Goal: Information Seeking & Learning: Learn about a topic

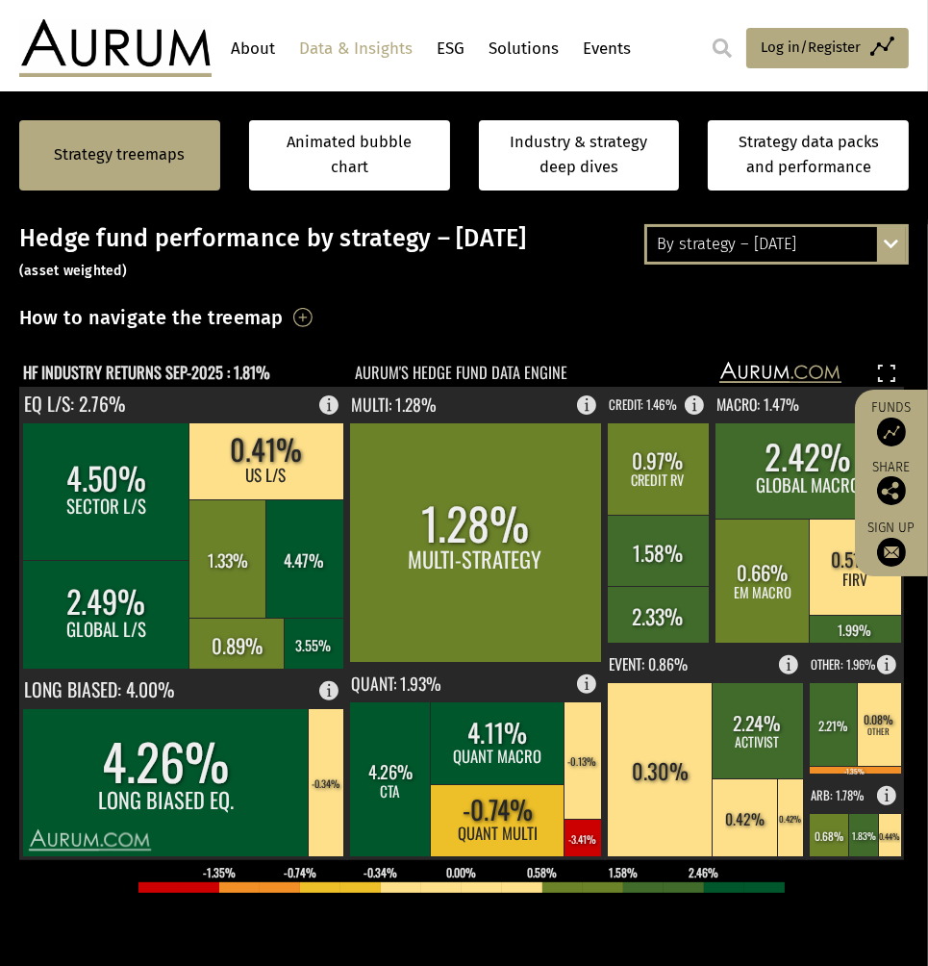
scroll to position [369, 0]
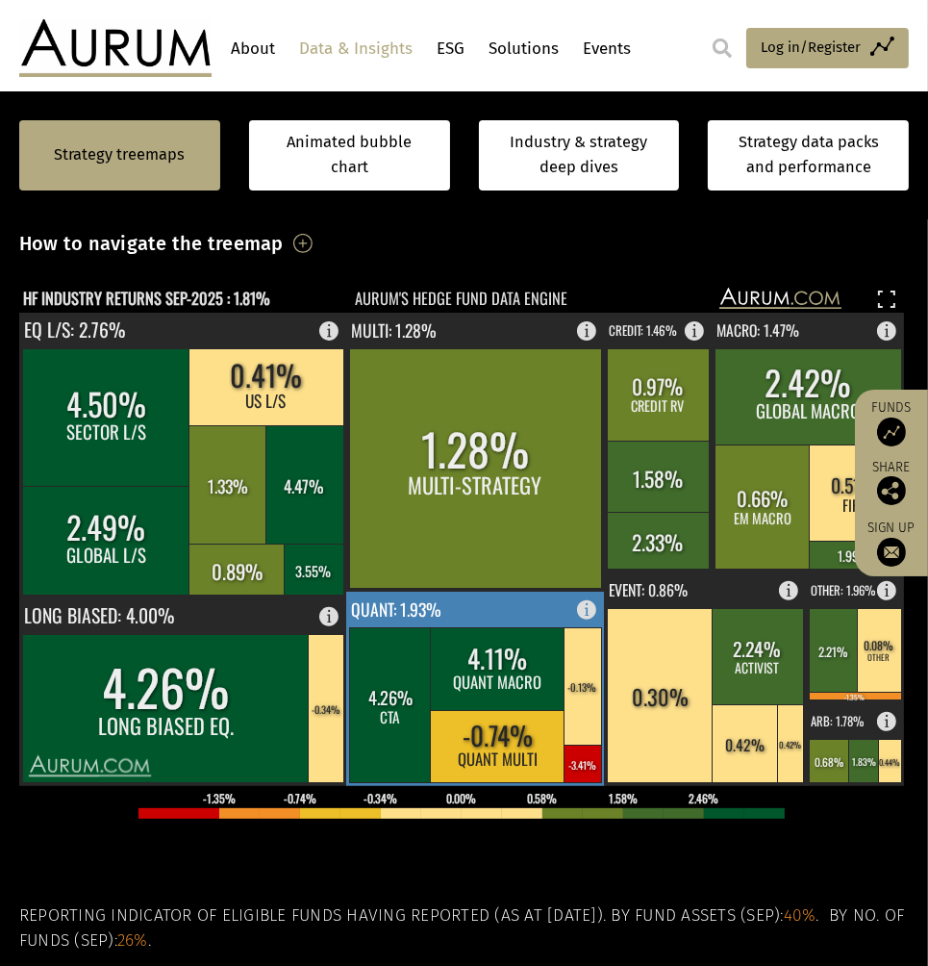
click at [472, 614] on rect at bounding box center [476, 688] width 260 height 194
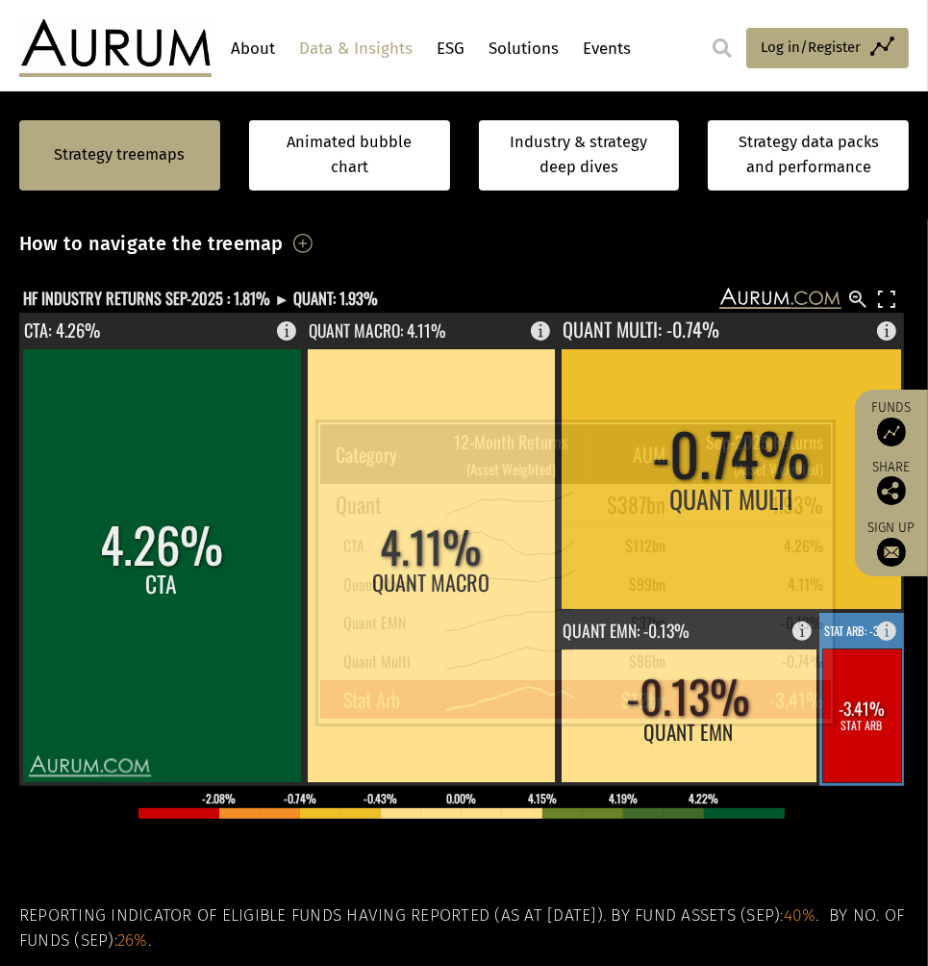
click at [872, 700] on rect at bounding box center [862, 716] width 79 height 134
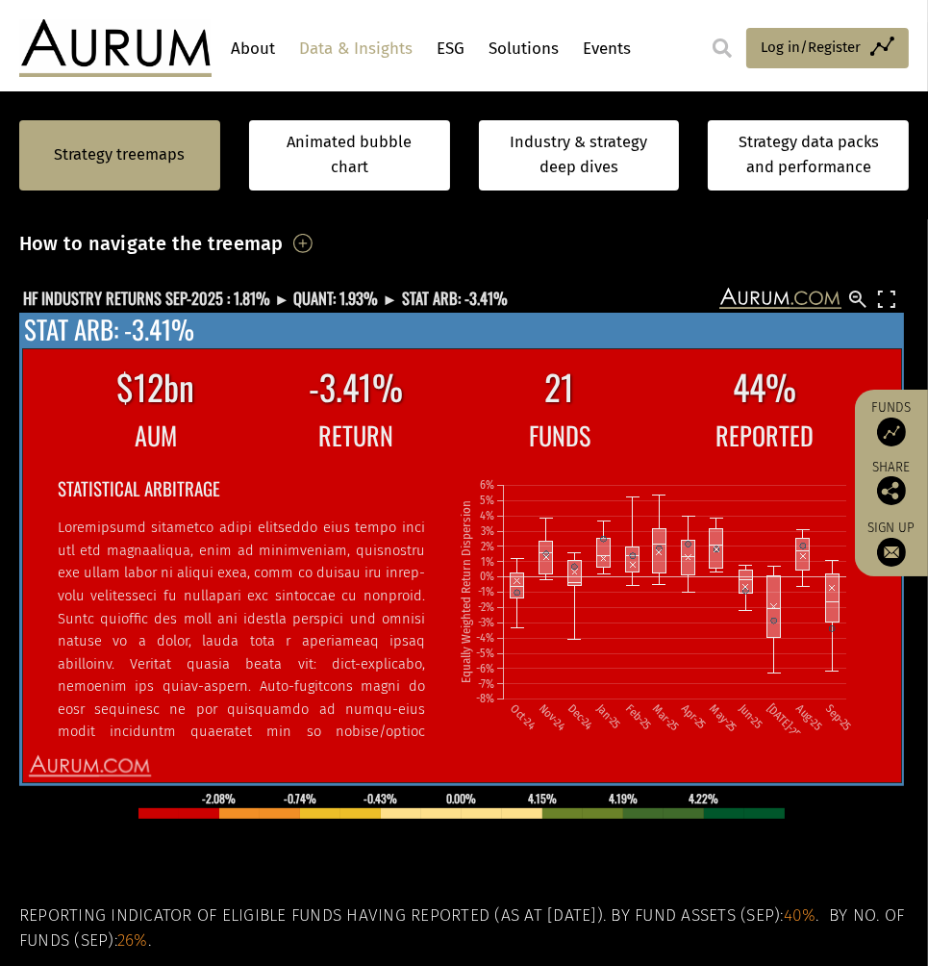
scroll to position [449, 0]
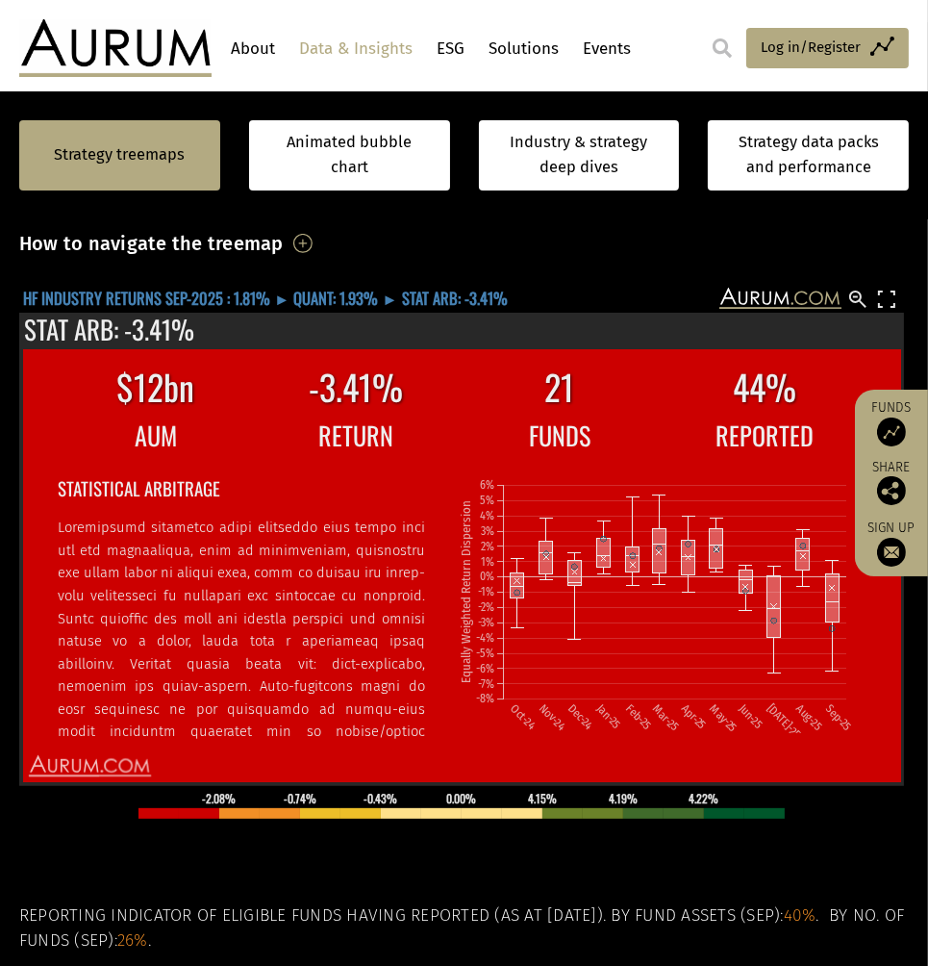
click at [324, 300] on text "HF INDUSTRY RETURNS SEP-2025 : 1.81% ► QUANT: 1.93% ► STAT ARB: -3.41%" at bounding box center [265, 298] width 485 height 24
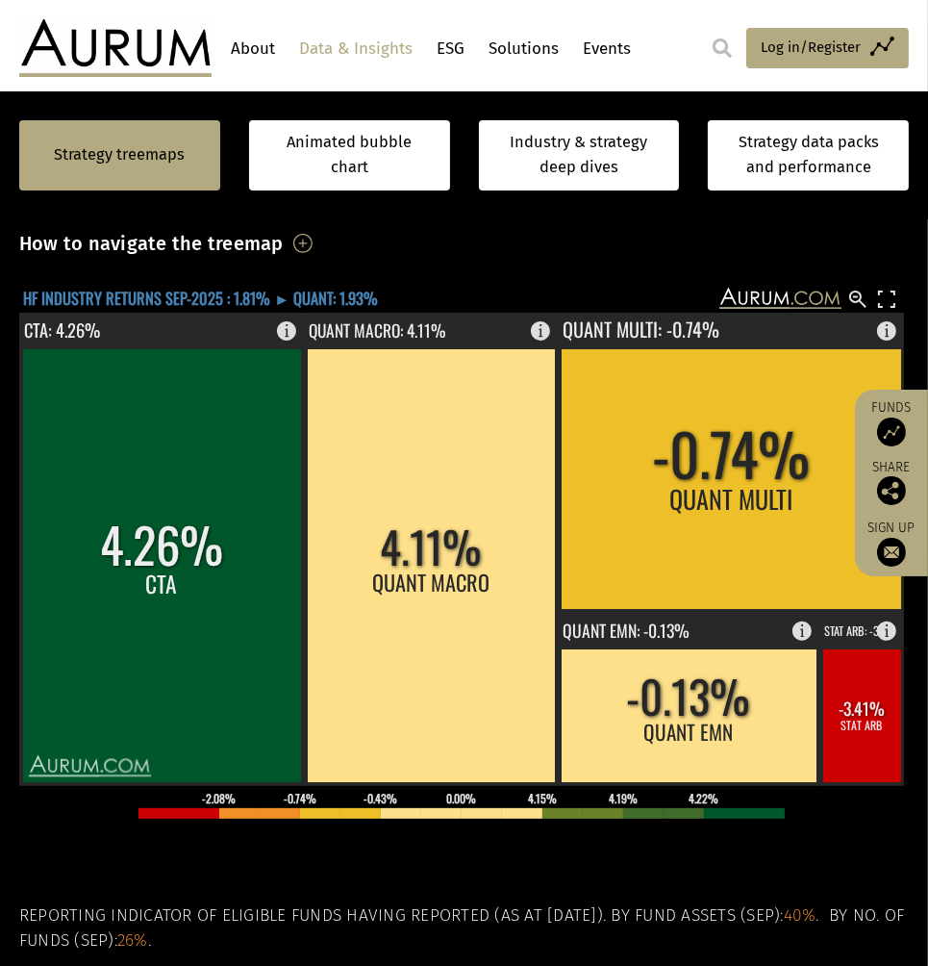
click at [214, 293] on text "HF INDUSTRY RETURNS SEP-2025 : 1.81% ► QUANT: 1.93%" at bounding box center [200, 298] width 355 height 24
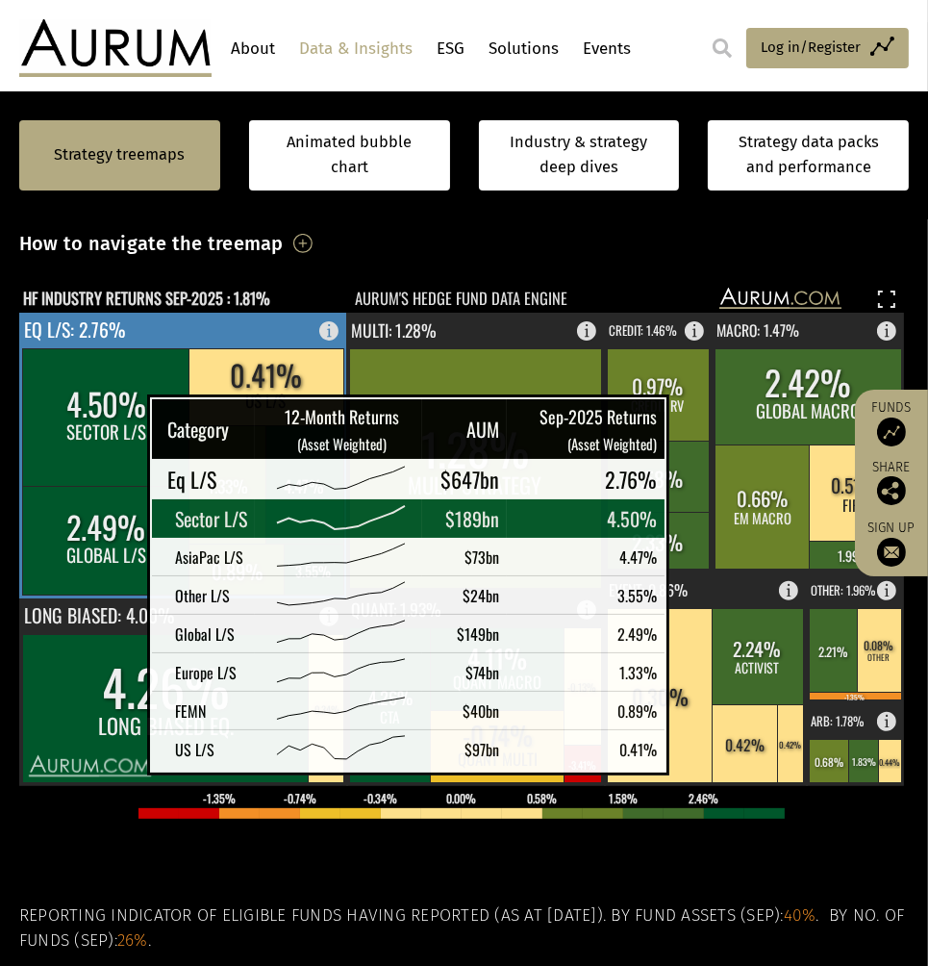
click at [99, 420] on rect at bounding box center [107, 418] width 168 height 138
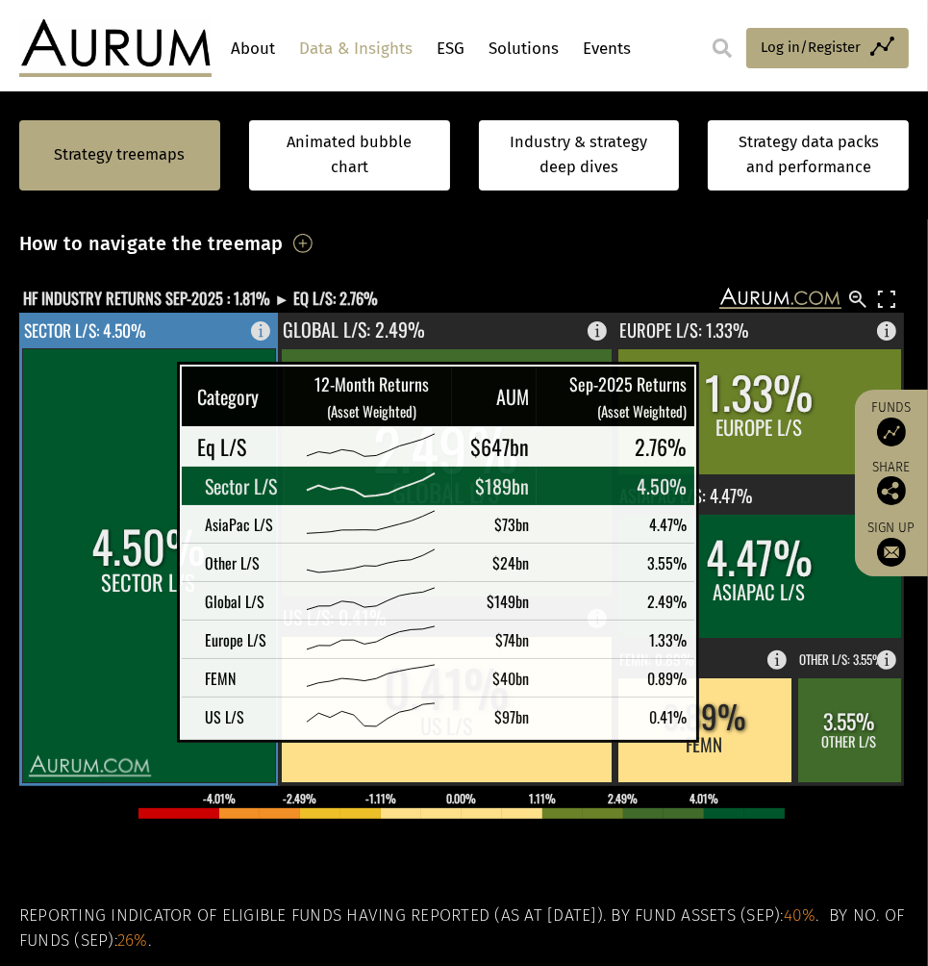
scroll to position [369, 0]
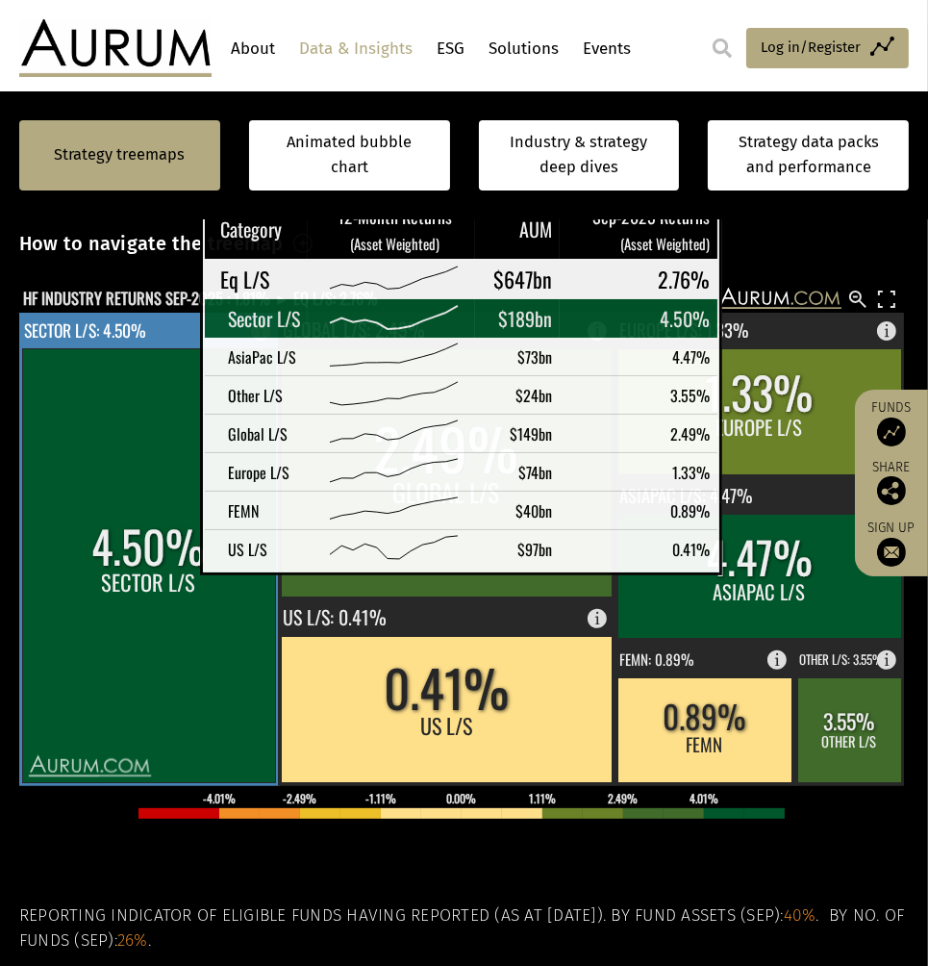
click at [152, 560] on rect at bounding box center [149, 566] width 253 height 434
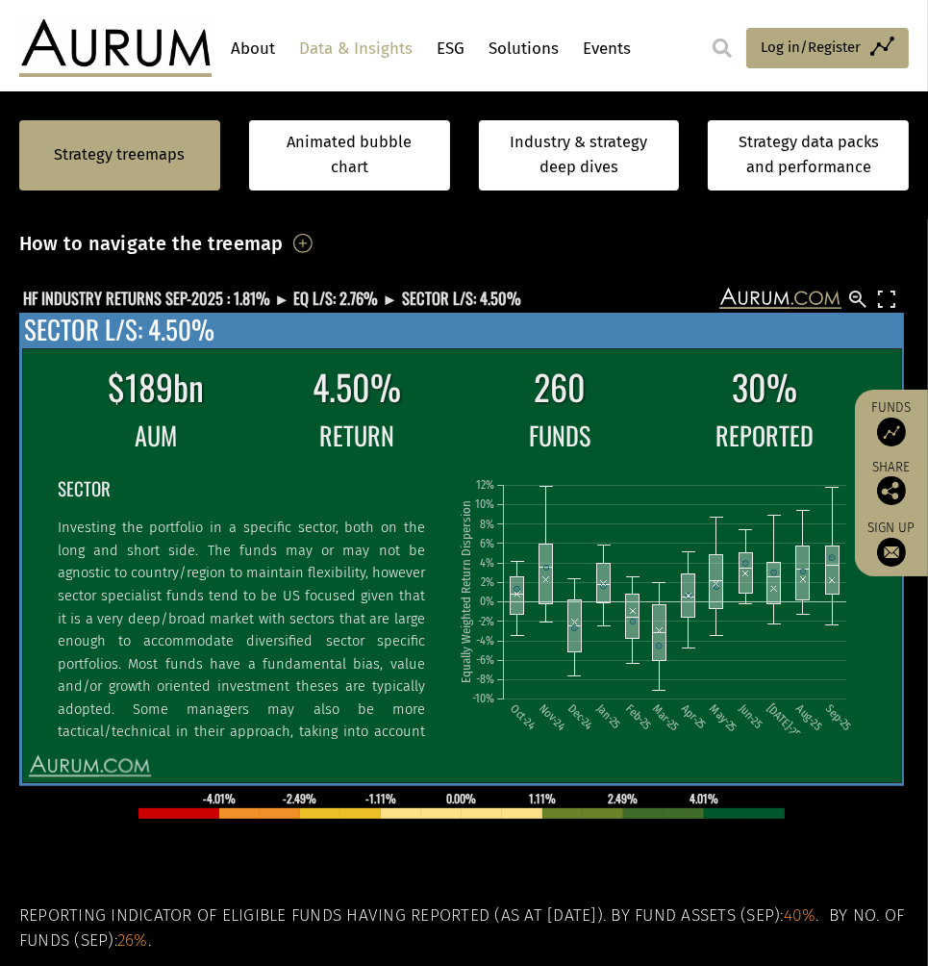
scroll to position [63, 0]
